Goal: Task Accomplishment & Management: Manage account settings

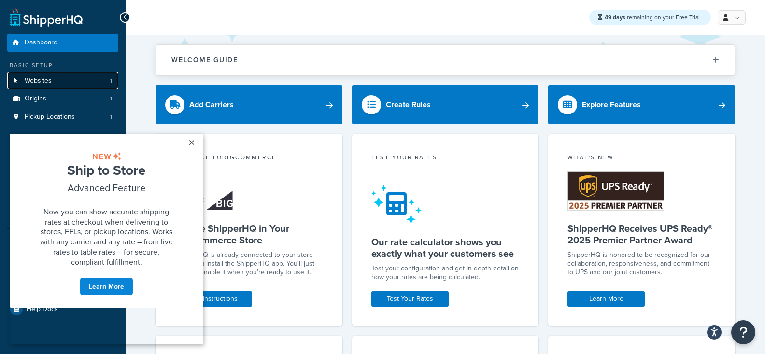
click at [57, 84] on link "Websites 1" at bounding box center [62, 81] width 111 height 18
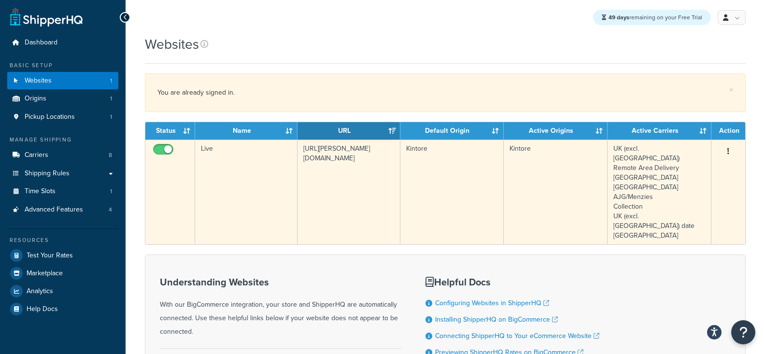
click at [349, 163] on td "[URL][PERSON_NAME][DOMAIN_NAME]" at bounding box center [348, 192] width 102 height 105
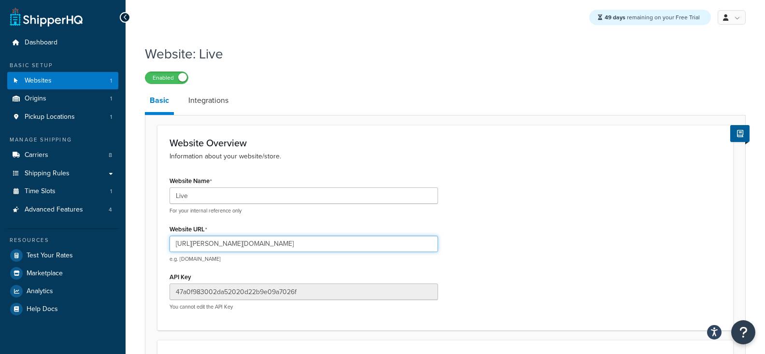
click at [313, 249] on input "https://donald-russell-limited-store-1.mybigcommerce.com/" at bounding box center [303, 244] width 268 height 16
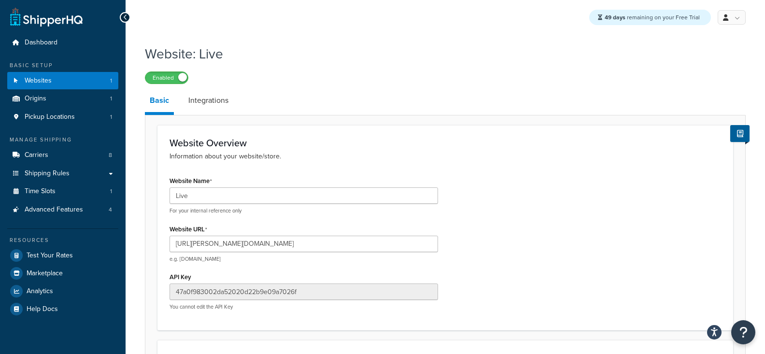
click at [528, 179] on div "Website Name Live For your internal reference only Website URL https://donald-r…" at bounding box center [445, 246] width 566 height 144
